Goal: Check status: Check status

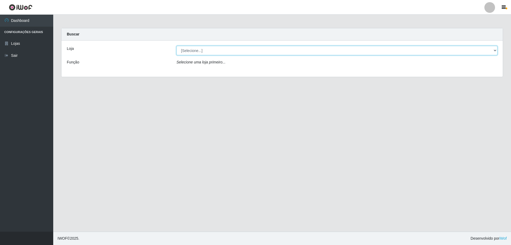
click at [212, 52] on select "[Selecione...] Atacado Vem - [STREET_ADDRESS]" at bounding box center [336, 50] width 321 height 9
select select "461"
click at [176, 46] on select "[Selecione...] Atacado Vem - [STREET_ADDRESS]" at bounding box center [336, 50] width 321 height 9
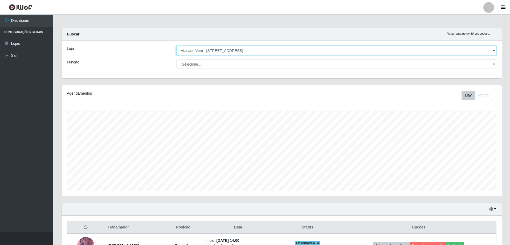
scroll to position [110, 440]
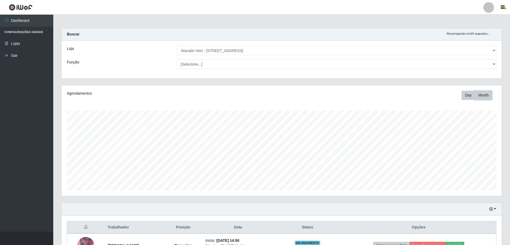
click at [481, 96] on button "Month" at bounding box center [483, 95] width 17 height 9
click at [472, 96] on button "Day" at bounding box center [468, 95] width 14 height 9
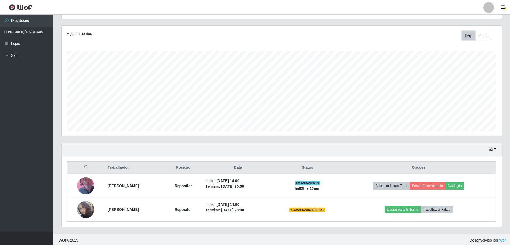
scroll to position [61, 0]
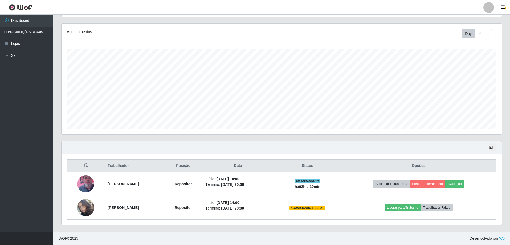
click at [497, 146] on div "Hoje 1 dia 3 dias 1 Semana Não encerrados" at bounding box center [281, 147] width 440 height 13
click at [494, 147] on button "button" at bounding box center [492, 147] width 7 height 6
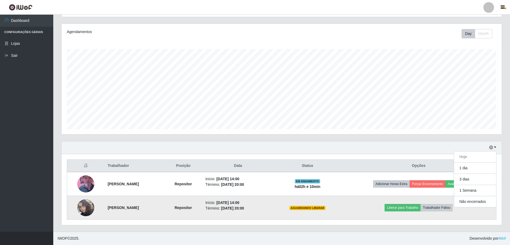
click at [80, 208] on img at bounding box center [85, 207] width 17 height 30
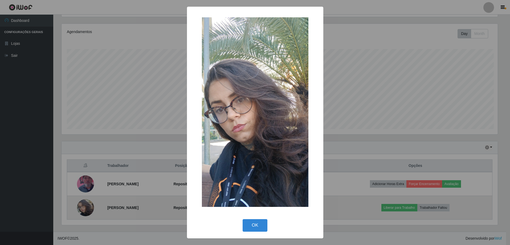
scroll to position [110, 437]
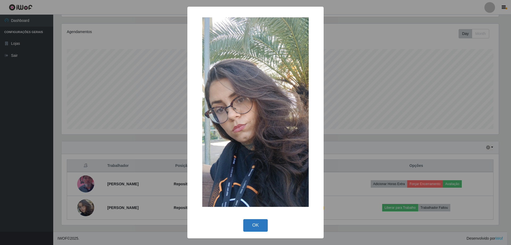
click at [255, 223] on button "OK" at bounding box center [255, 225] width 25 height 13
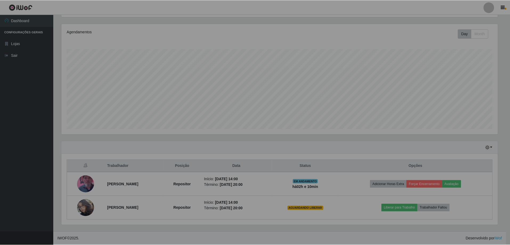
scroll to position [110, 440]
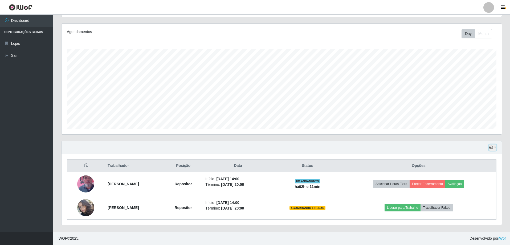
click at [495, 146] on button "button" at bounding box center [492, 147] width 7 height 6
click at [474, 167] on button "1 dia" at bounding box center [475, 167] width 42 height 11
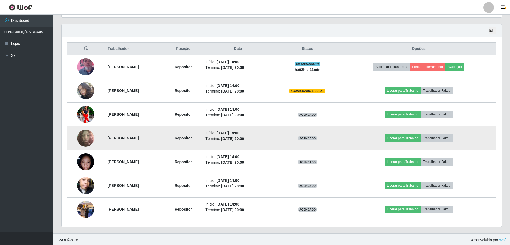
scroll to position [180, 0]
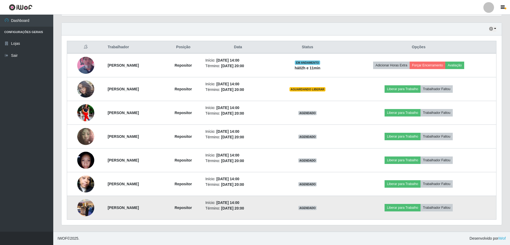
click at [82, 208] on img at bounding box center [85, 207] width 17 height 23
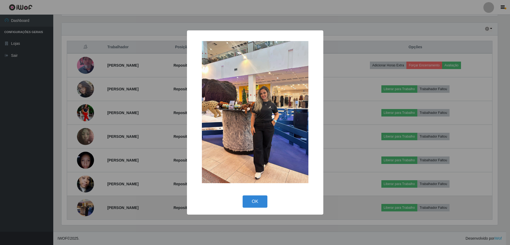
scroll to position [110, 437]
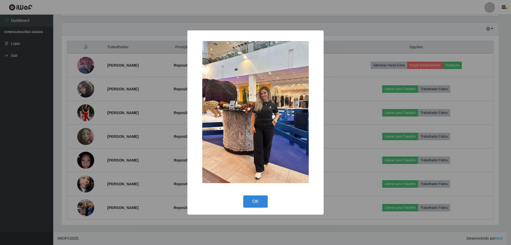
click at [234, 135] on img at bounding box center [255, 112] width 106 height 142
drag, startPoint x: 241, startPoint y: 126, endPoint x: 253, endPoint y: 117, distance: 14.4
click at [253, 117] on img at bounding box center [255, 112] width 106 height 142
click at [253, 200] on button "OK" at bounding box center [255, 201] width 25 height 13
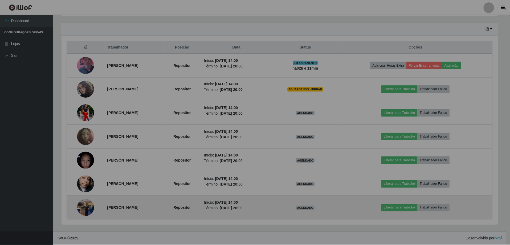
scroll to position [110, 440]
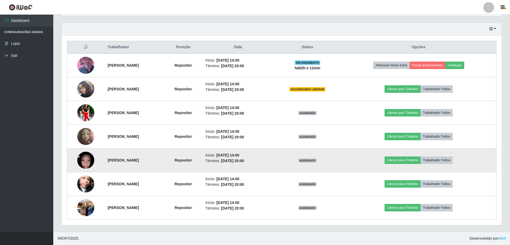
click at [86, 162] on img at bounding box center [85, 160] width 17 height 23
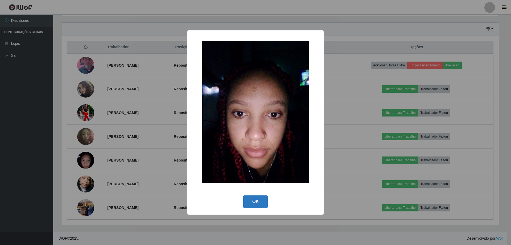
click at [259, 204] on button "OK" at bounding box center [255, 201] width 25 height 13
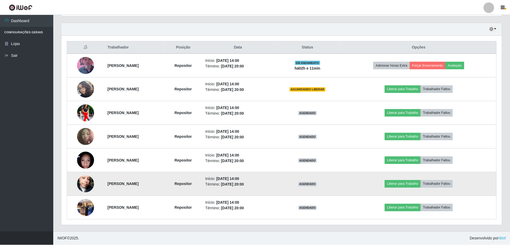
scroll to position [110, 440]
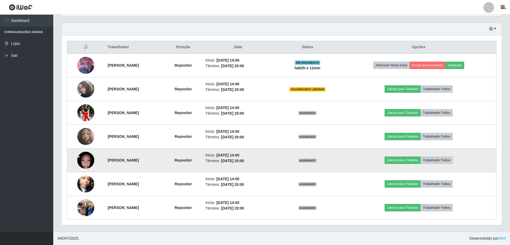
click at [90, 162] on img at bounding box center [85, 160] width 17 height 23
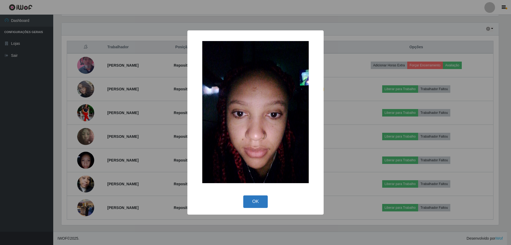
click at [256, 199] on button "OK" at bounding box center [255, 201] width 25 height 13
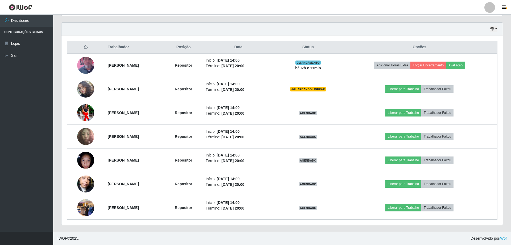
scroll to position [110, 440]
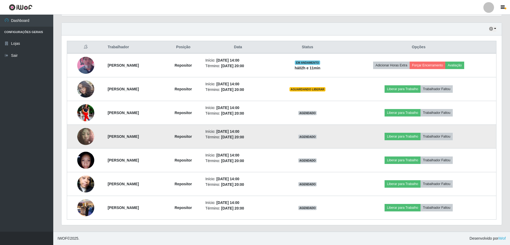
click at [91, 140] on img at bounding box center [85, 136] width 17 height 23
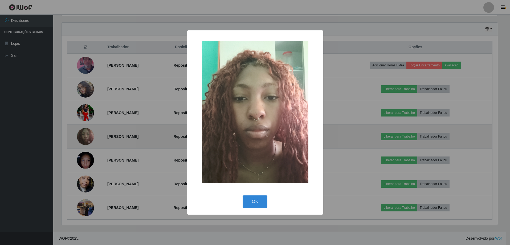
scroll to position [110, 437]
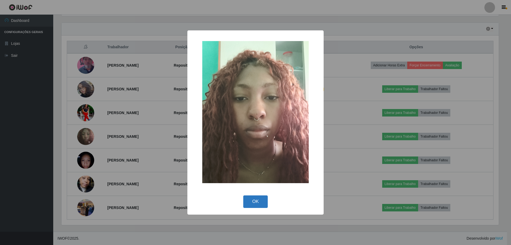
click at [248, 203] on button "OK" at bounding box center [255, 201] width 25 height 13
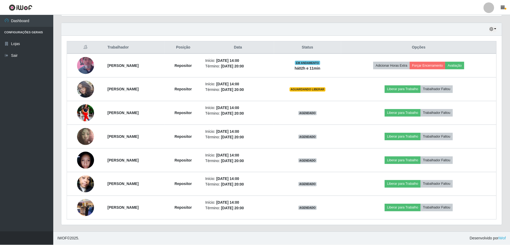
scroll to position [110, 440]
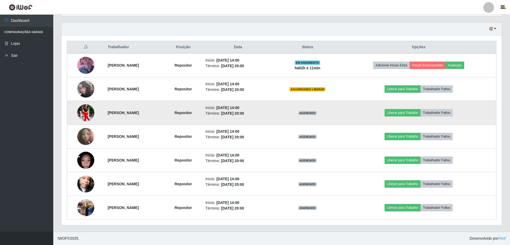
click at [83, 111] on img at bounding box center [85, 112] width 17 height 21
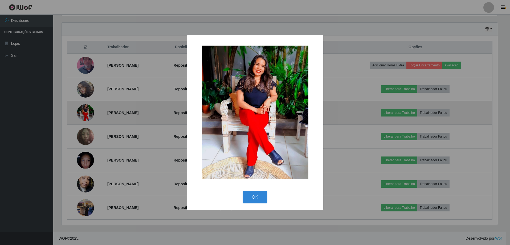
scroll to position [110, 437]
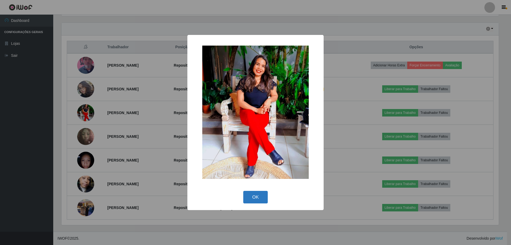
click at [252, 200] on button "OK" at bounding box center [255, 197] width 25 height 13
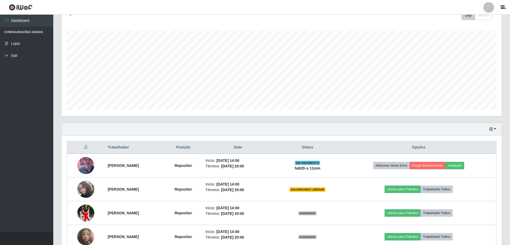
scroll to position [73, 0]
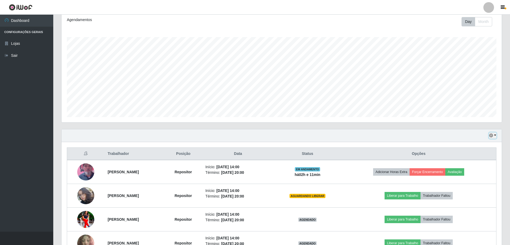
click at [494, 135] on button "button" at bounding box center [492, 135] width 7 height 6
click at [467, 170] on button "3 dias" at bounding box center [475, 167] width 42 height 11
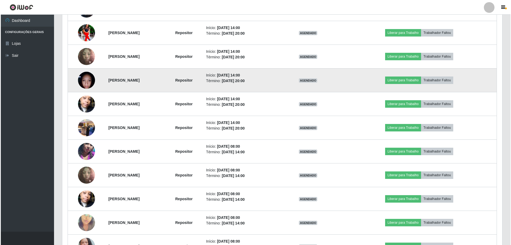
scroll to position [286, 0]
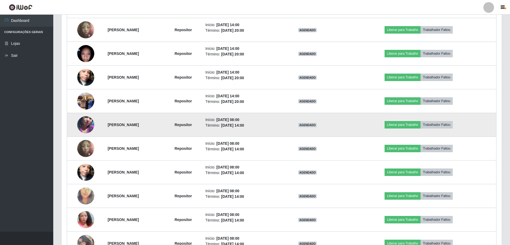
click at [85, 125] on img at bounding box center [85, 124] width 17 height 30
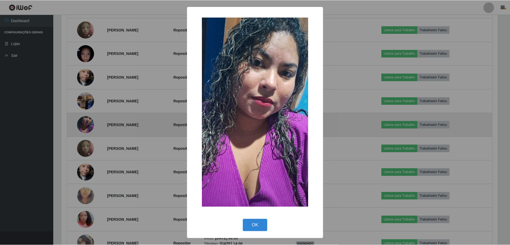
scroll to position [110, 437]
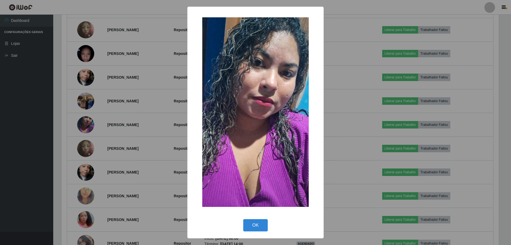
drag, startPoint x: 251, startPoint y: 230, endPoint x: 235, endPoint y: 220, distance: 18.3
click at [250, 228] on button "OK" at bounding box center [255, 225] width 25 height 13
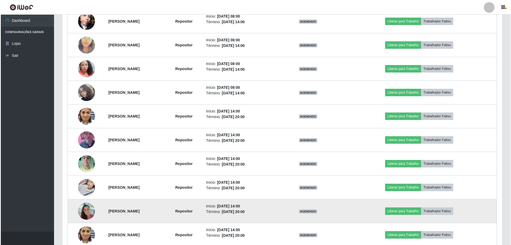
scroll to position [464, 0]
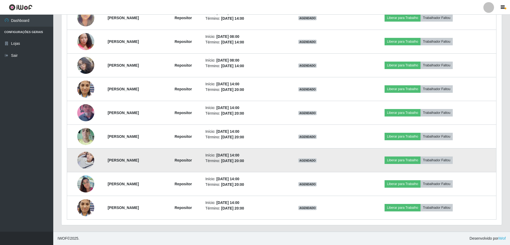
click at [81, 154] on img at bounding box center [85, 160] width 17 height 23
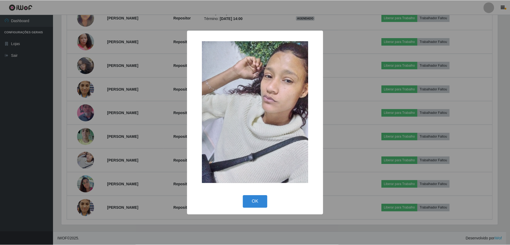
scroll to position [0, 0]
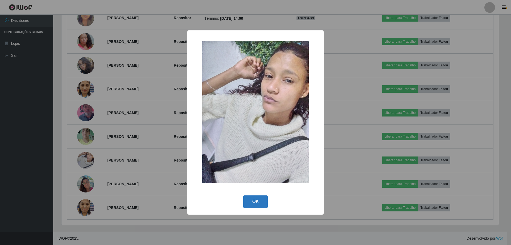
click at [253, 206] on button "OK" at bounding box center [255, 201] width 25 height 13
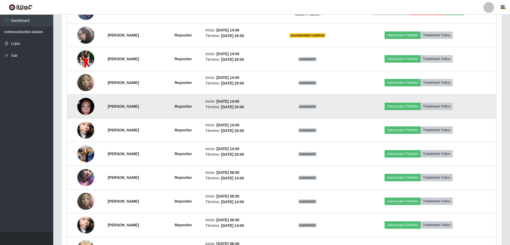
scroll to position [251, 0]
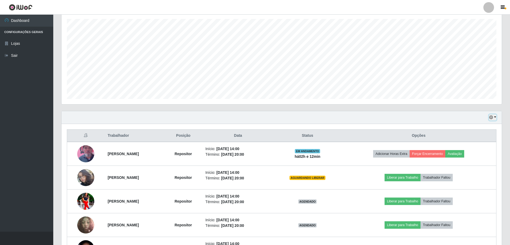
click at [494, 117] on button "button" at bounding box center [492, 117] width 7 height 6
click at [468, 161] on button "1 Semana" at bounding box center [475, 160] width 42 height 11
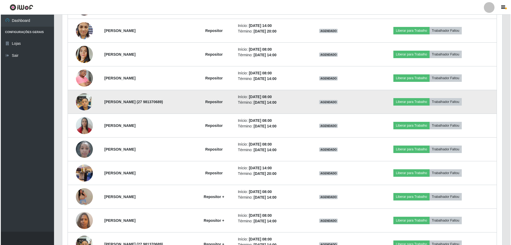
scroll to position [651, 0]
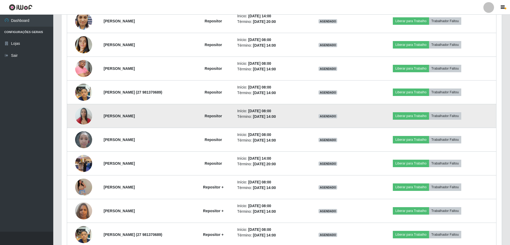
click at [81, 120] on img at bounding box center [83, 115] width 17 height 23
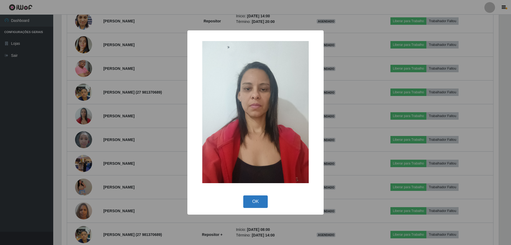
drag, startPoint x: 252, startPoint y: 202, endPoint x: 166, endPoint y: 179, distance: 89.7
click at [248, 202] on button "OK" at bounding box center [255, 201] width 25 height 13
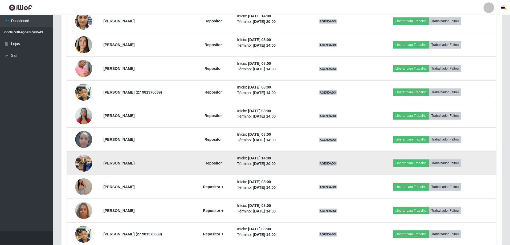
scroll to position [110, 440]
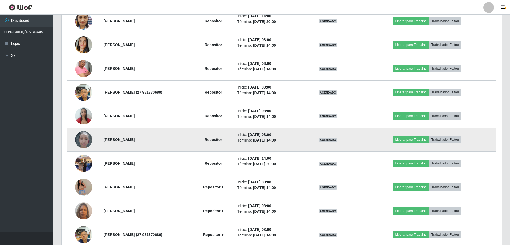
click at [76, 137] on img at bounding box center [83, 139] width 17 height 23
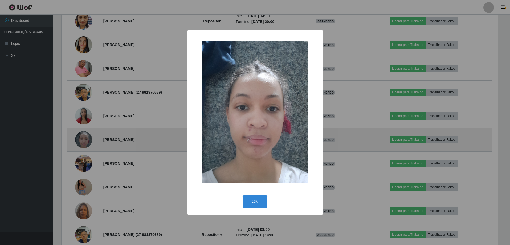
scroll to position [110, 437]
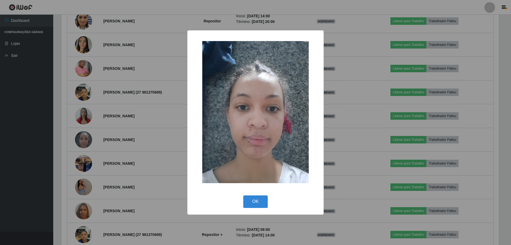
drag, startPoint x: 251, startPoint y: 203, endPoint x: 241, endPoint y: 203, distance: 9.6
click at [248, 203] on button "OK" at bounding box center [255, 201] width 25 height 13
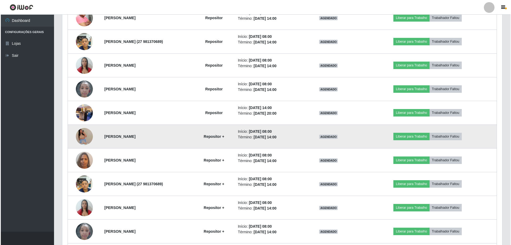
scroll to position [704, 0]
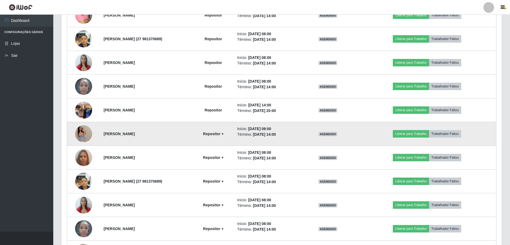
click at [85, 135] on img at bounding box center [83, 133] width 17 height 39
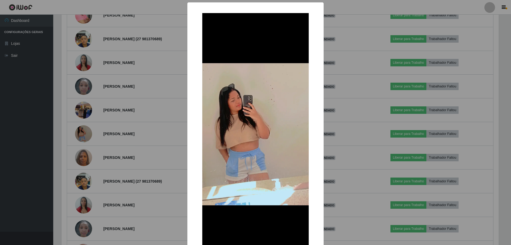
scroll to position [110, 437]
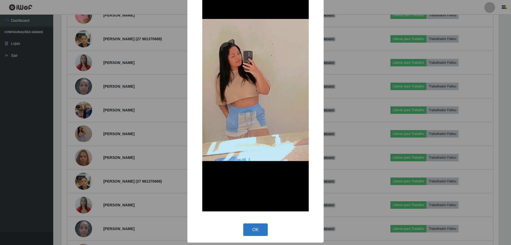
click at [250, 225] on button "OK" at bounding box center [255, 229] width 25 height 13
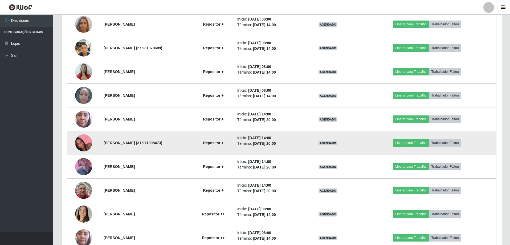
click at [82, 144] on img at bounding box center [83, 143] width 17 height 30
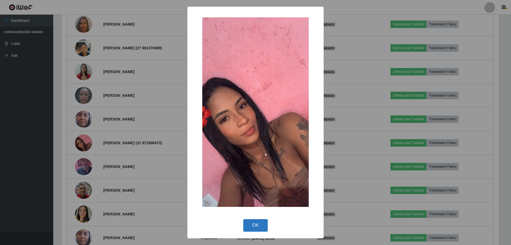
click at [247, 227] on button "OK" at bounding box center [255, 225] width 25 height 13
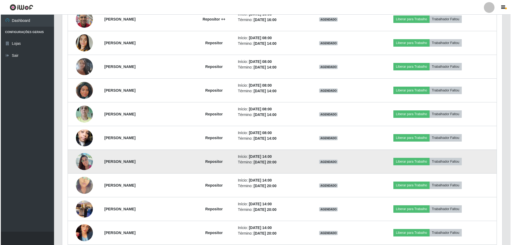
scroll to position [1199, 0]
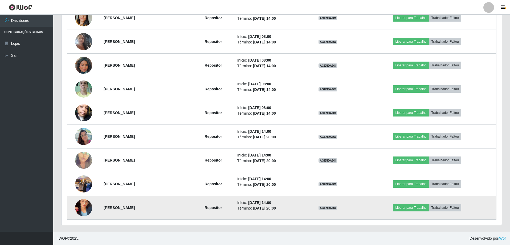
click at [82, 206] on img at bounding box center [83, 207] width 17 height 30
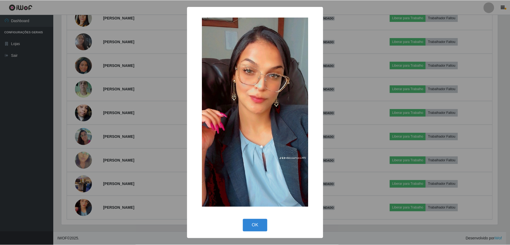
scroll to position [110, 437]
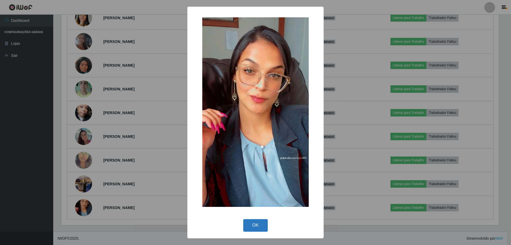
click at [260, 221] on button "OK" at bounding box center [255, 225] width 25 height 13
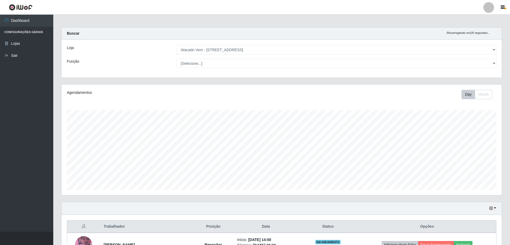
scroll to position [54, 0]
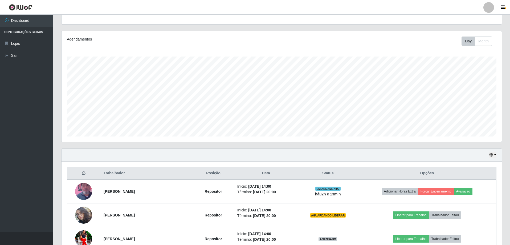
click at [497, 155] on div "Hoje 1 dia 3 dias 1 Semana Não encerrados" at bounding box center [281, 155] width 440 height 13
click at [496, 155] on div "Hoje 1 dia 3 dias 1 Semana Não encerrados" at bounding box center [281, 155] width 440 height 13
click at [496, 155] on button "button" at bounding box center [492, 155] width 7 height 6
click at [484, 212] on button "Não encerrados" at bounding box center [475, 208] width 42 height 11
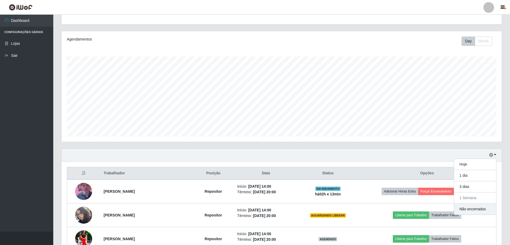
scroll to position [14, 0]
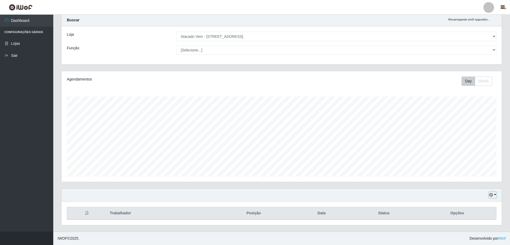
click at [494, 196] on button "button" at bounding box center [492, 195] width 7 height 6
click at [468, 144] on button "Hoje" at bounding box center [475, 141] width 42 height 11
